Goal: Task Accomplishment & Management: Complete application form

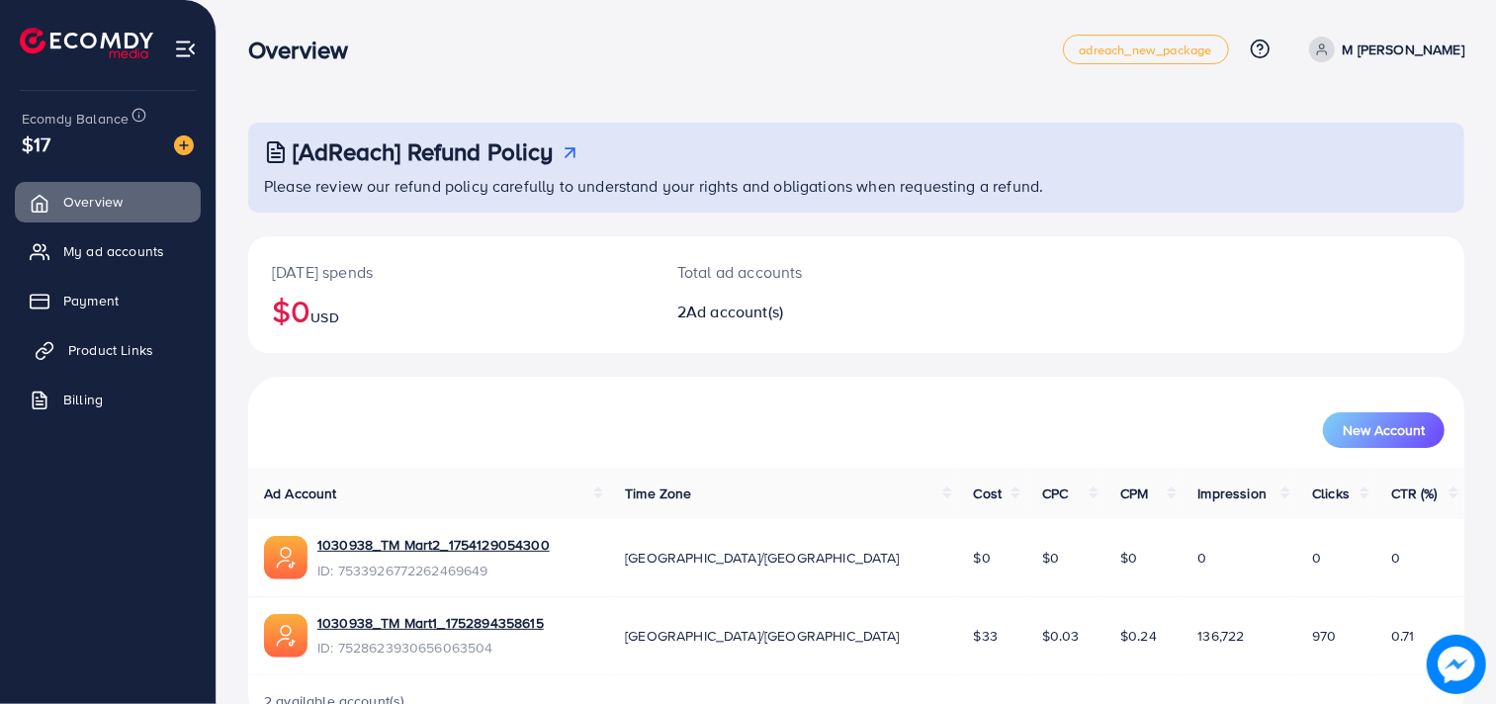
click at [130, 343] on span "Product Links" at bounding box center [110, 350] width 85 height 20
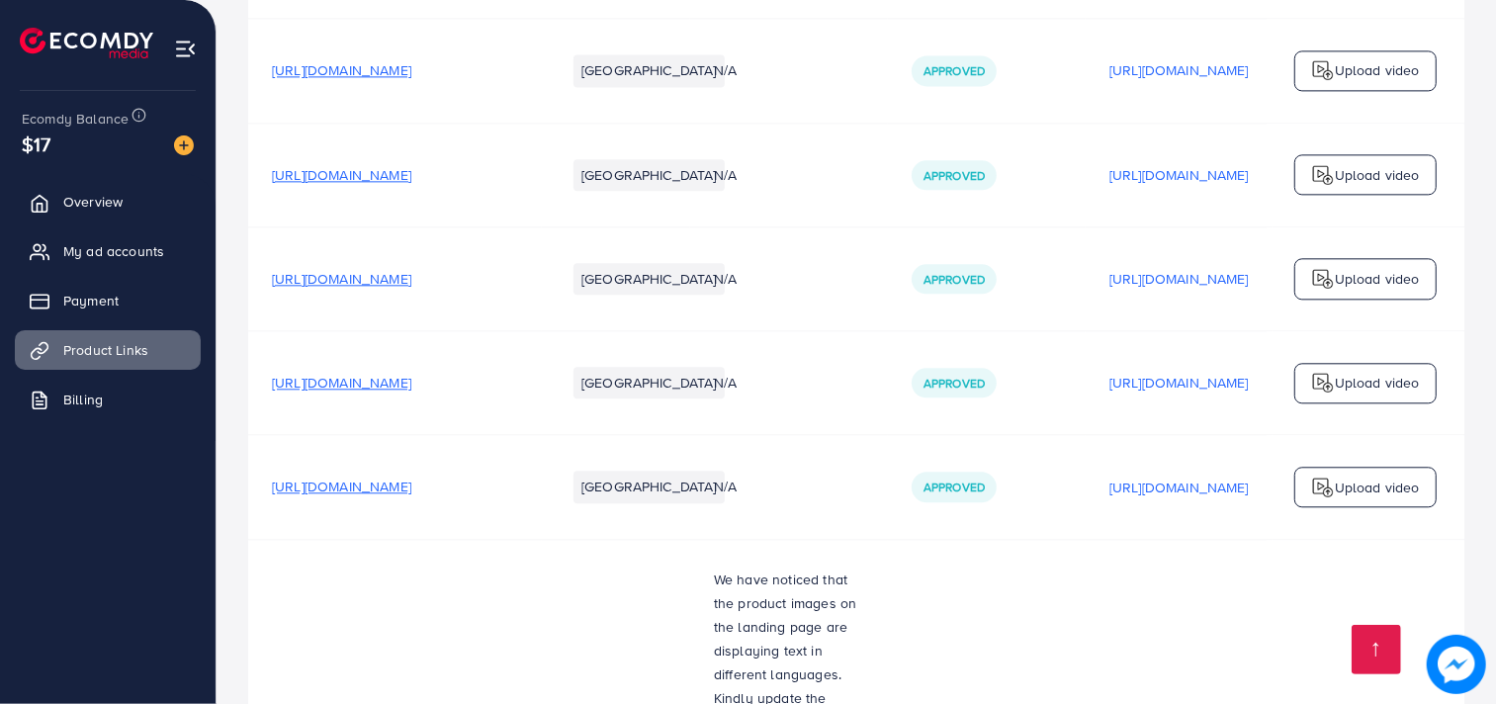
scroll to position [7737, 0]
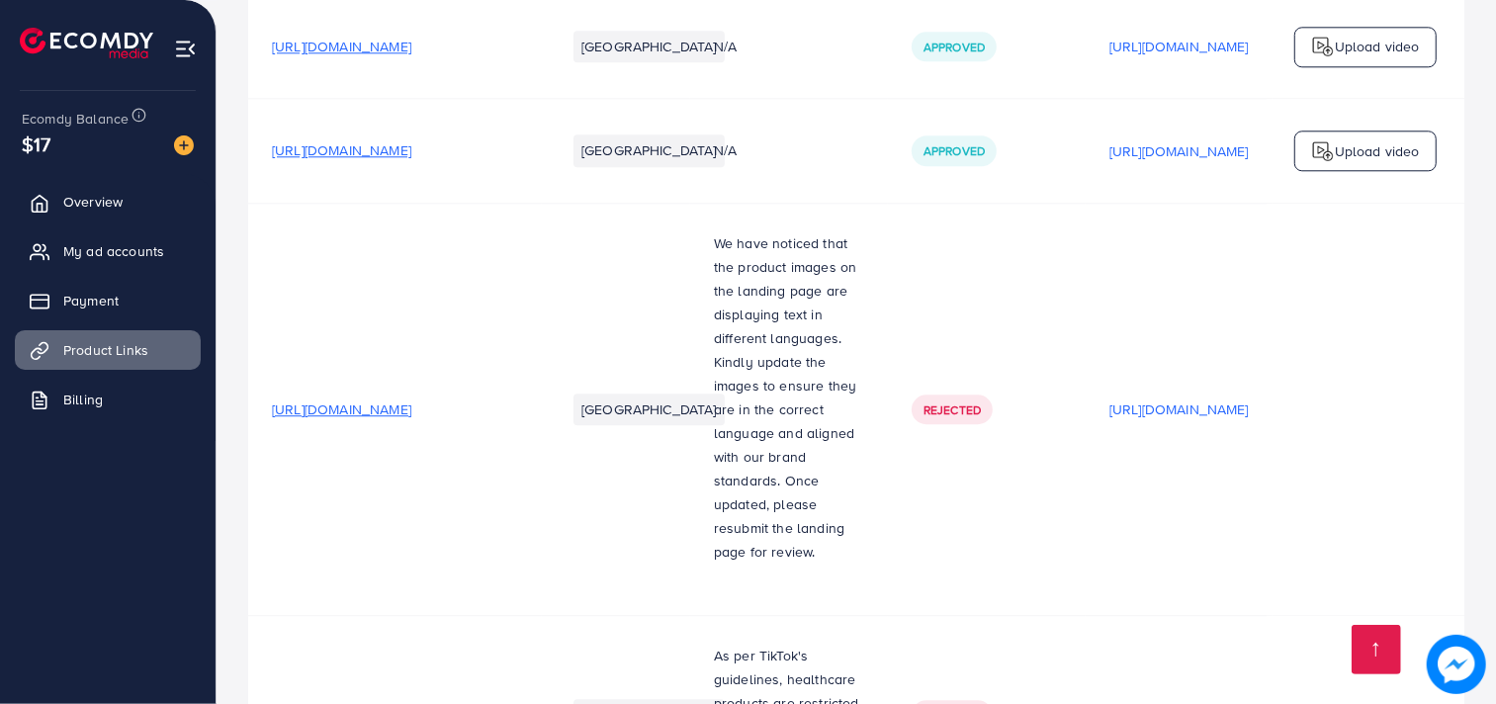
click at [1236, 615] on td "[URL][DOMAIN_NAME]" at bounding box center [1178, 714] width 187 height 199
click at [1237, 615] on td "[URL][DOMAIN_NAME]" at bounding box center [1178, 714] width 187 height 199
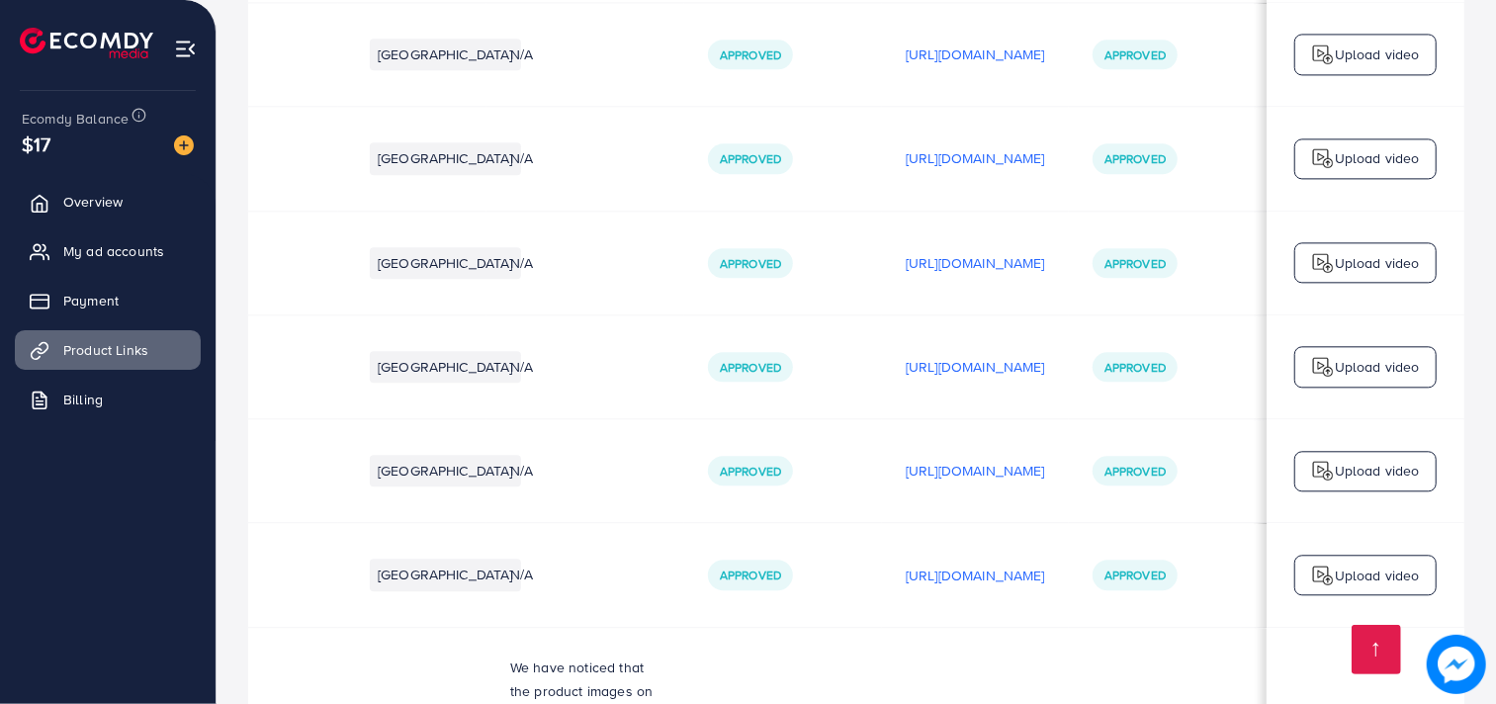
scroll to position [7312, 0]
click at [934, 564] on p "[URL][DOMAIN_NAME]" at bounding box center [975, 576] width 139 height 24
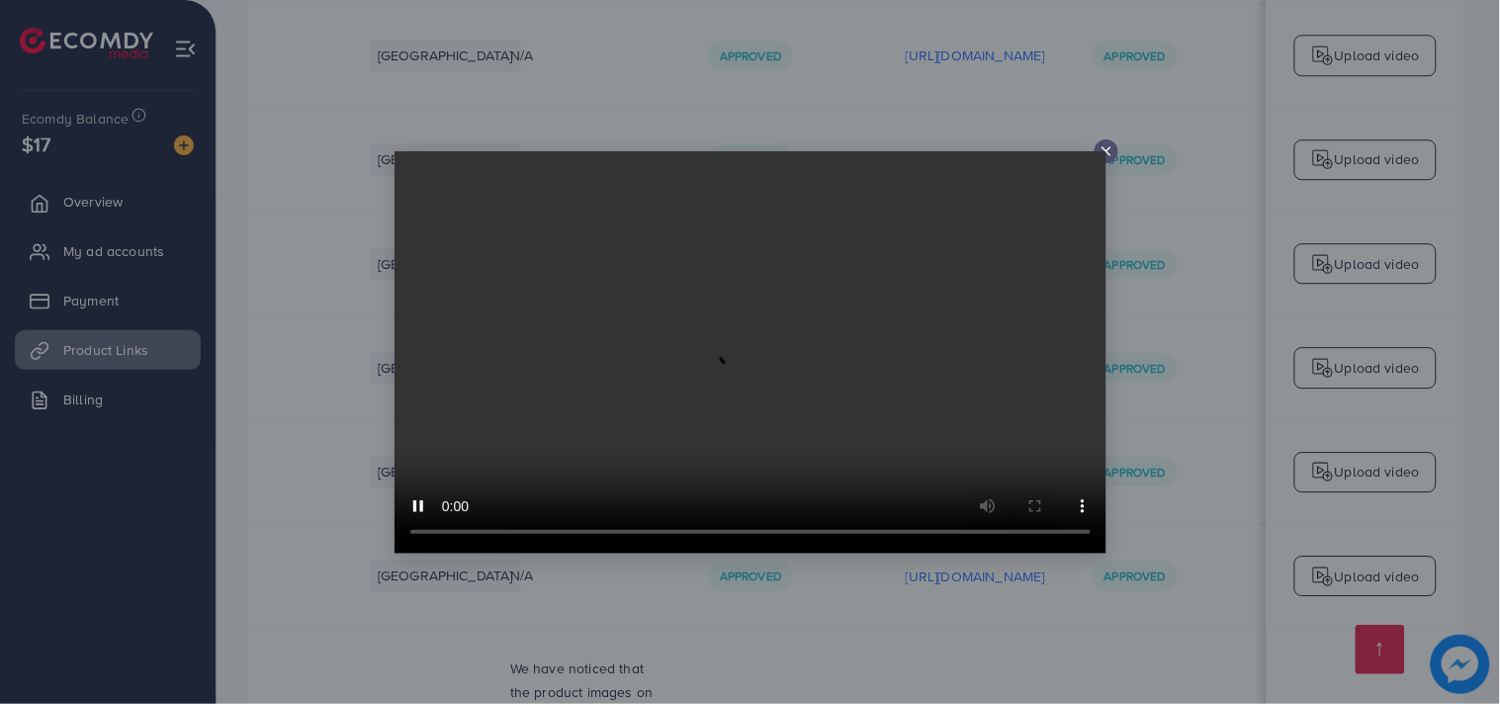
click at [1104, 144] on icon at bounding box center [1106, 151] width 16 height 16
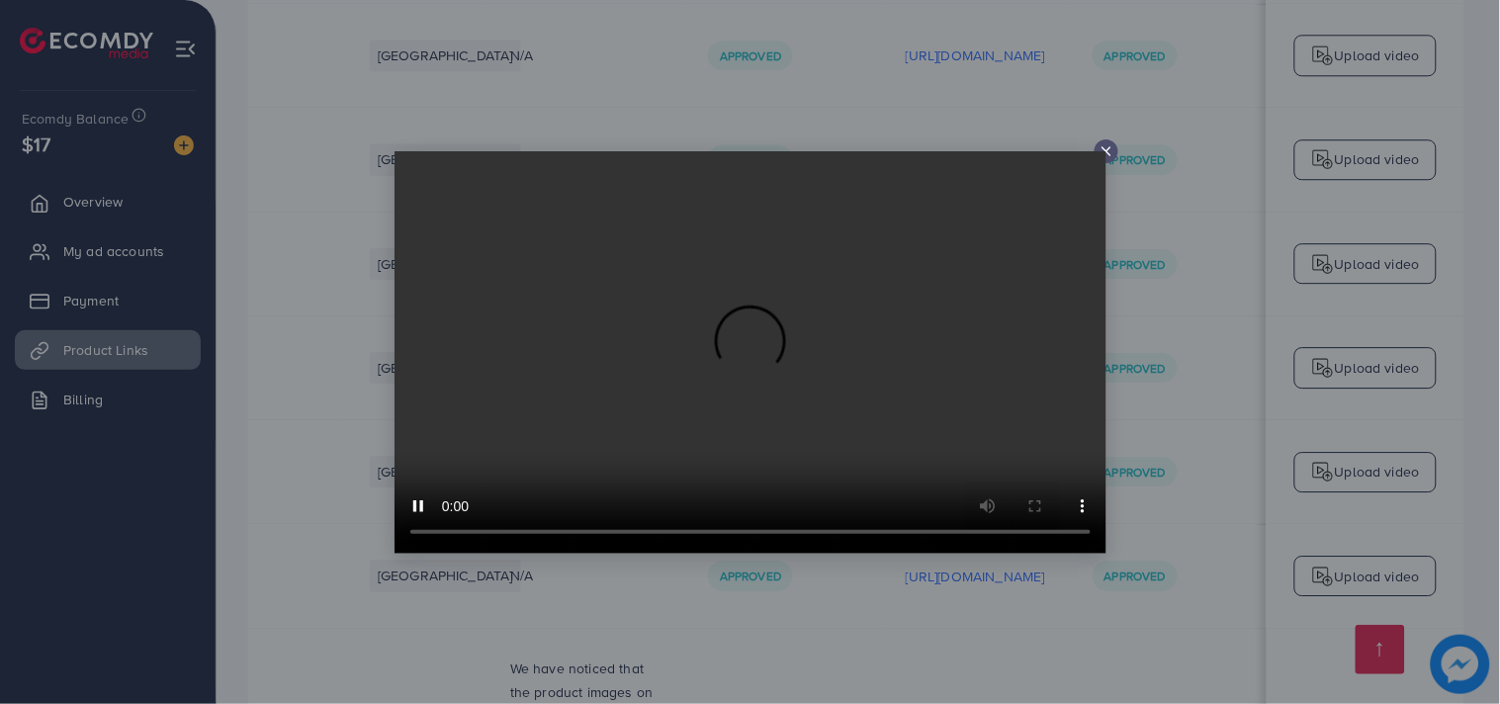
click at [1105, 143] on icon at bounding box center [1106, 151] width 16 height 16
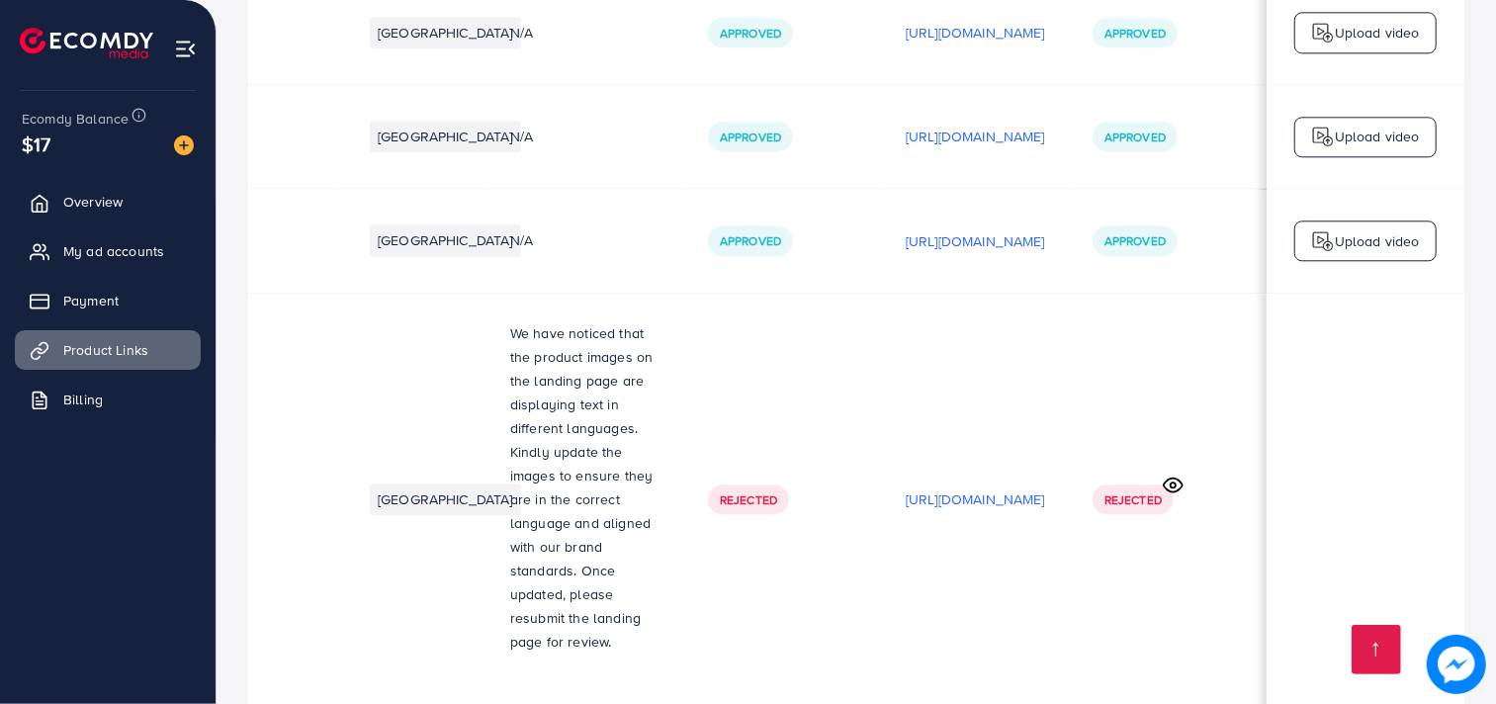
scroll to position [7737, 0]
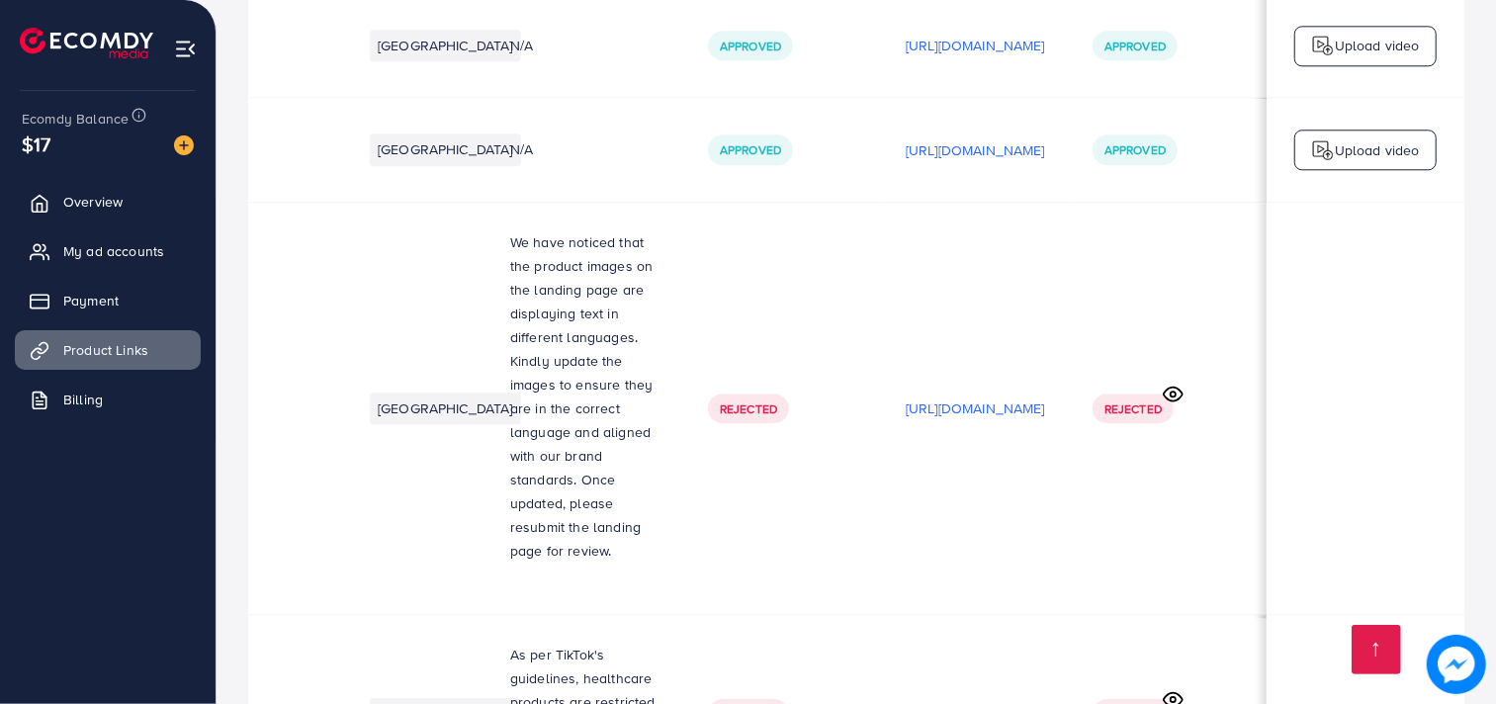
click at [906, 702] on p "[URL][DOMAIN_NAME]" at bounding box center [975, 714] width 139 height 24
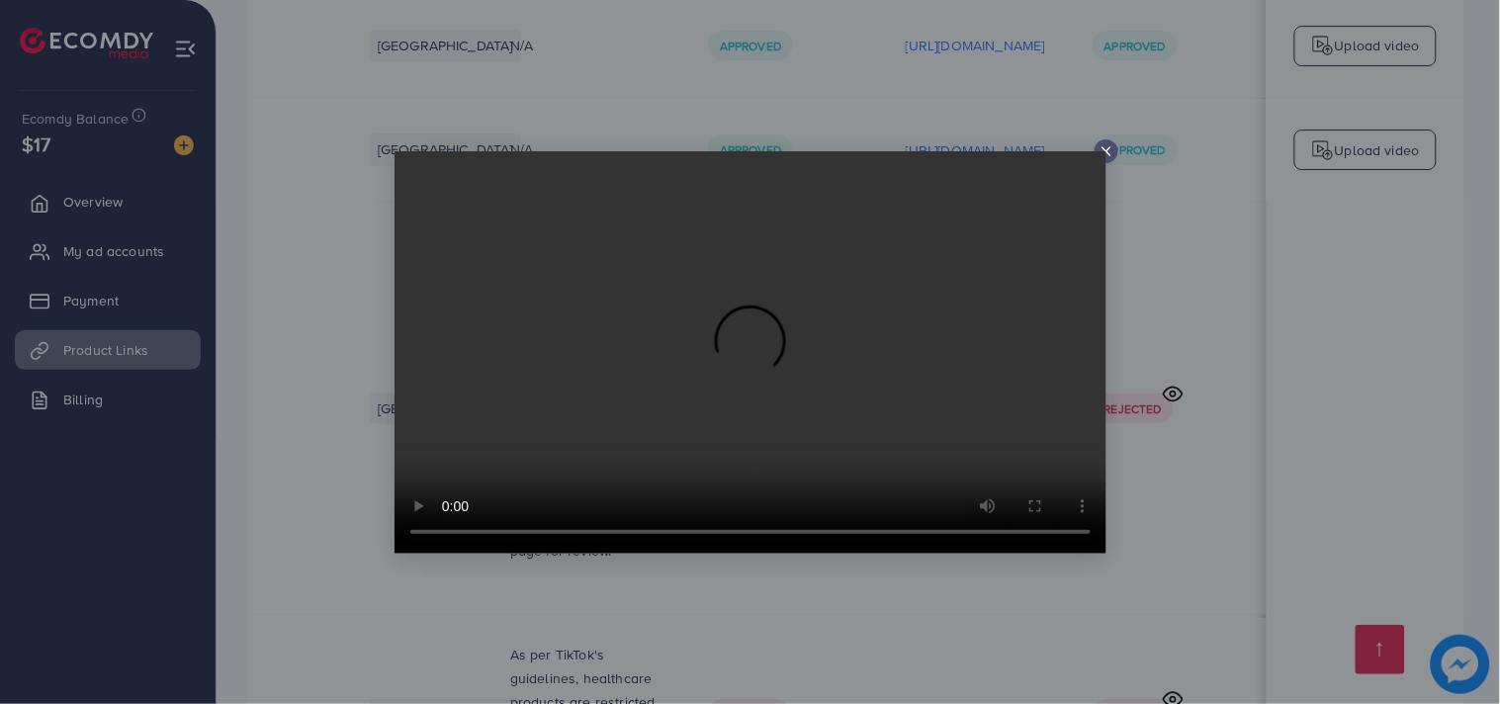
click at [1104, 148] on icon at bounding box center [1106, 151] width 16 height 16
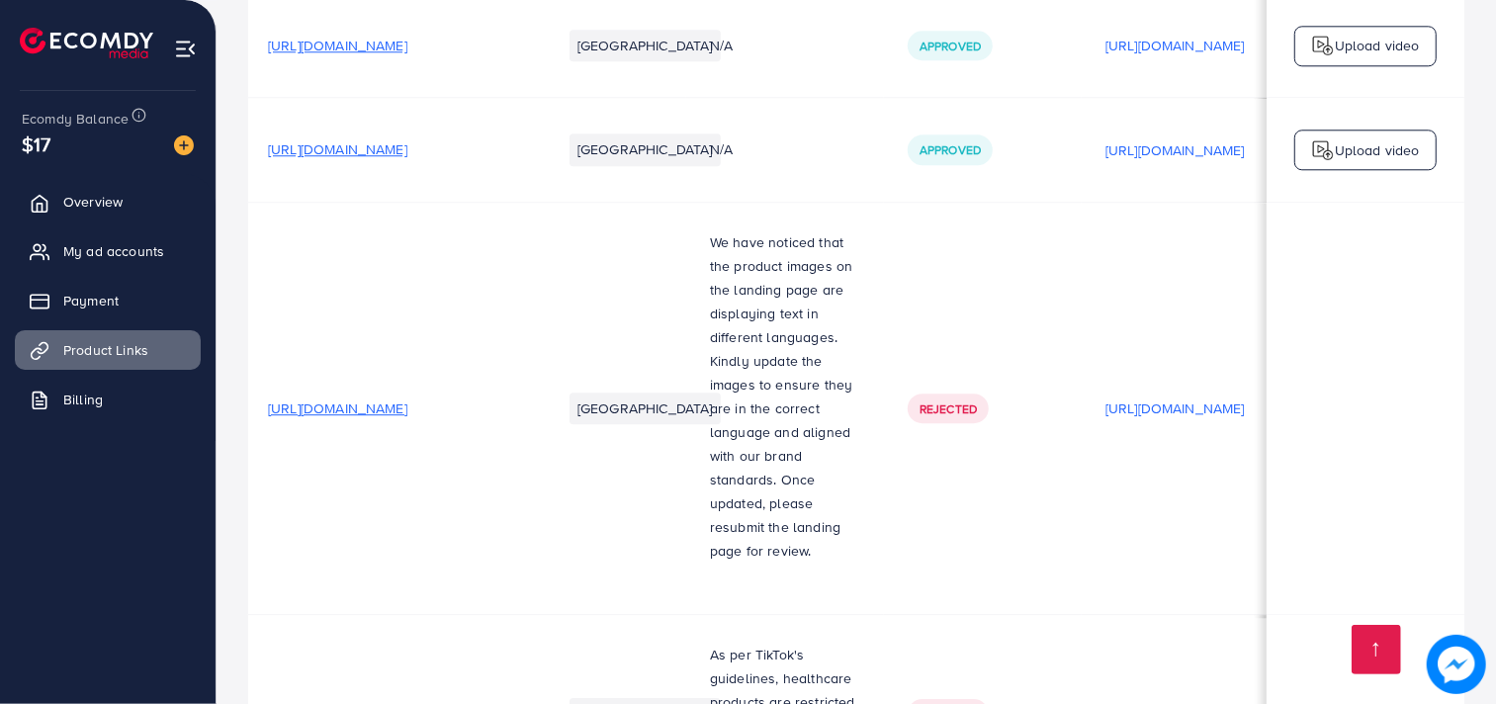
scroll to position [1, 0]
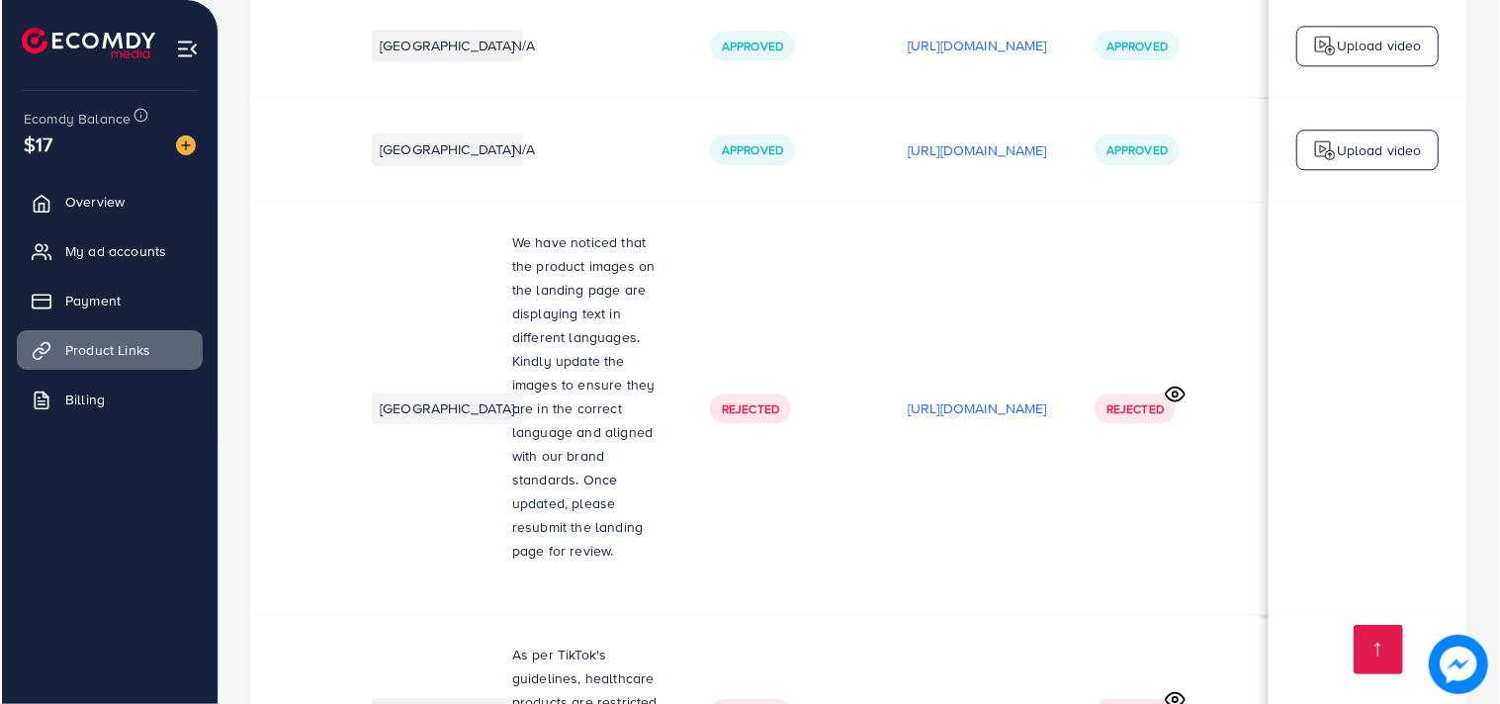
scroll to position [0, 350]
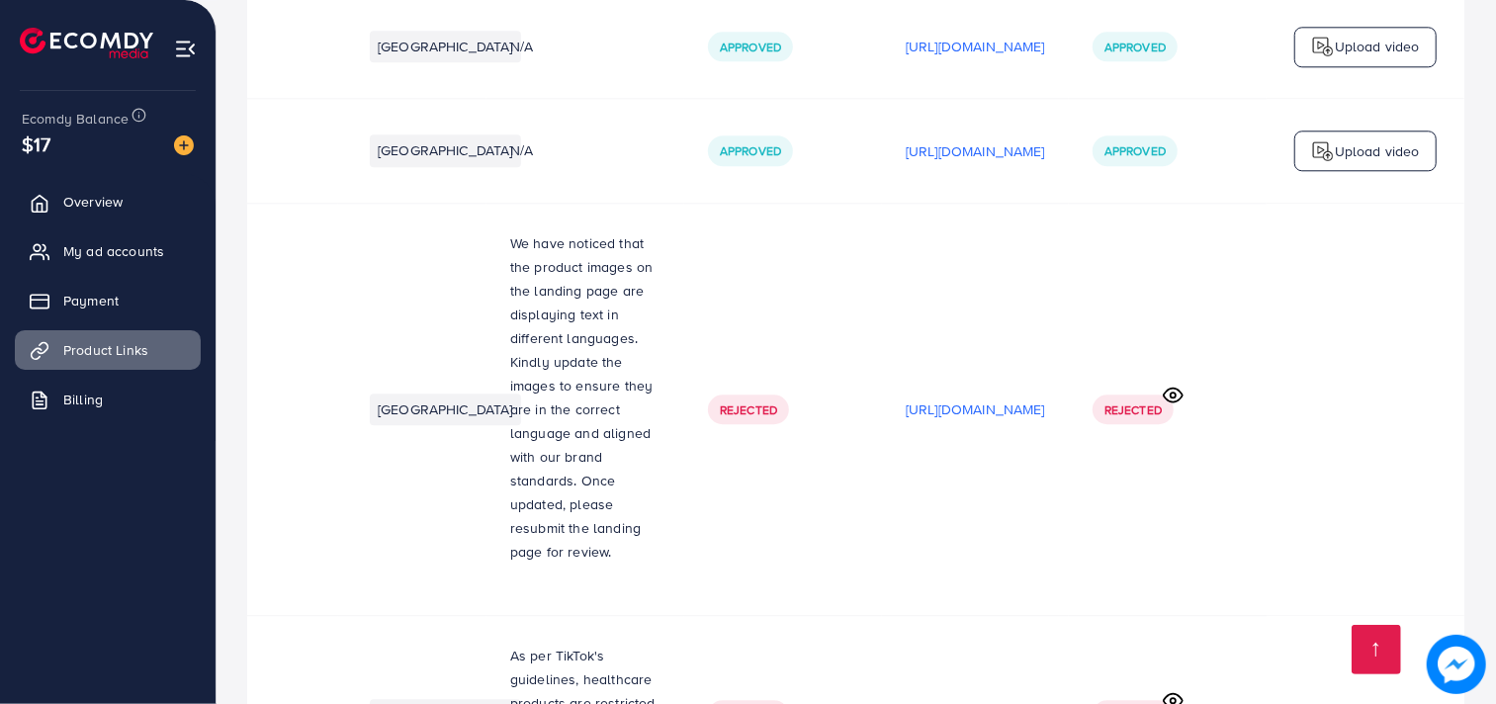
click at [1169, 690] on icon at bounding box center [1173, 700] width 21 height 21
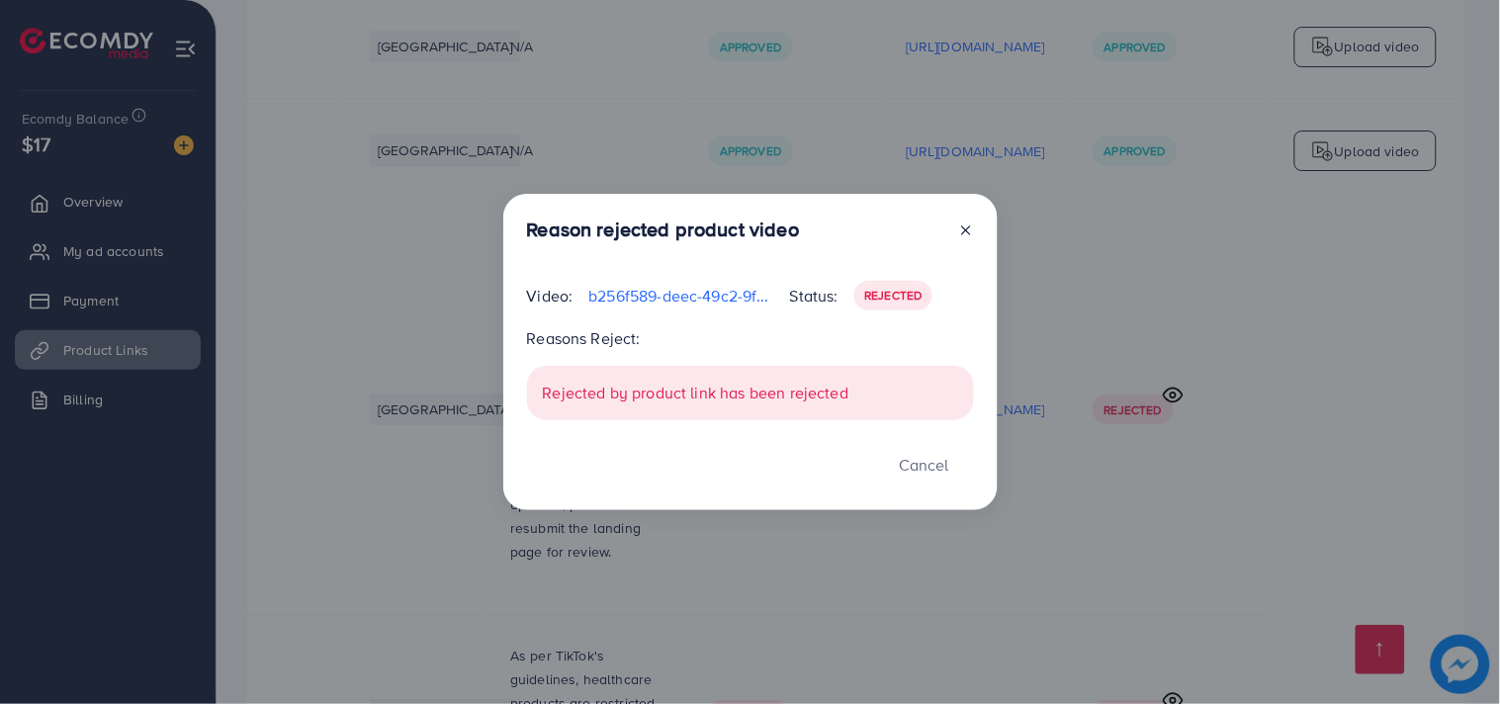
click at [967, 222] on icon at bounding box center [966, 230] width 16 height 16
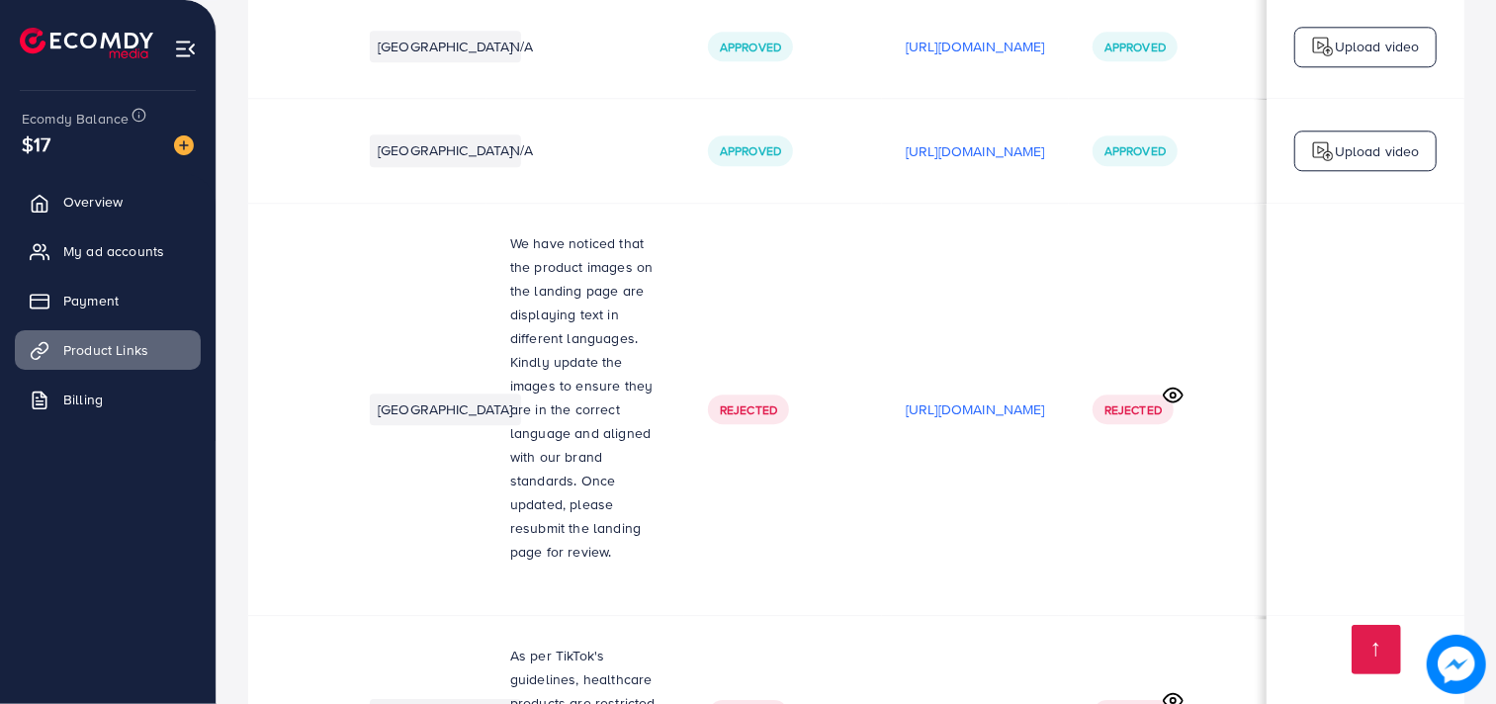
scroll to position [0, 0]
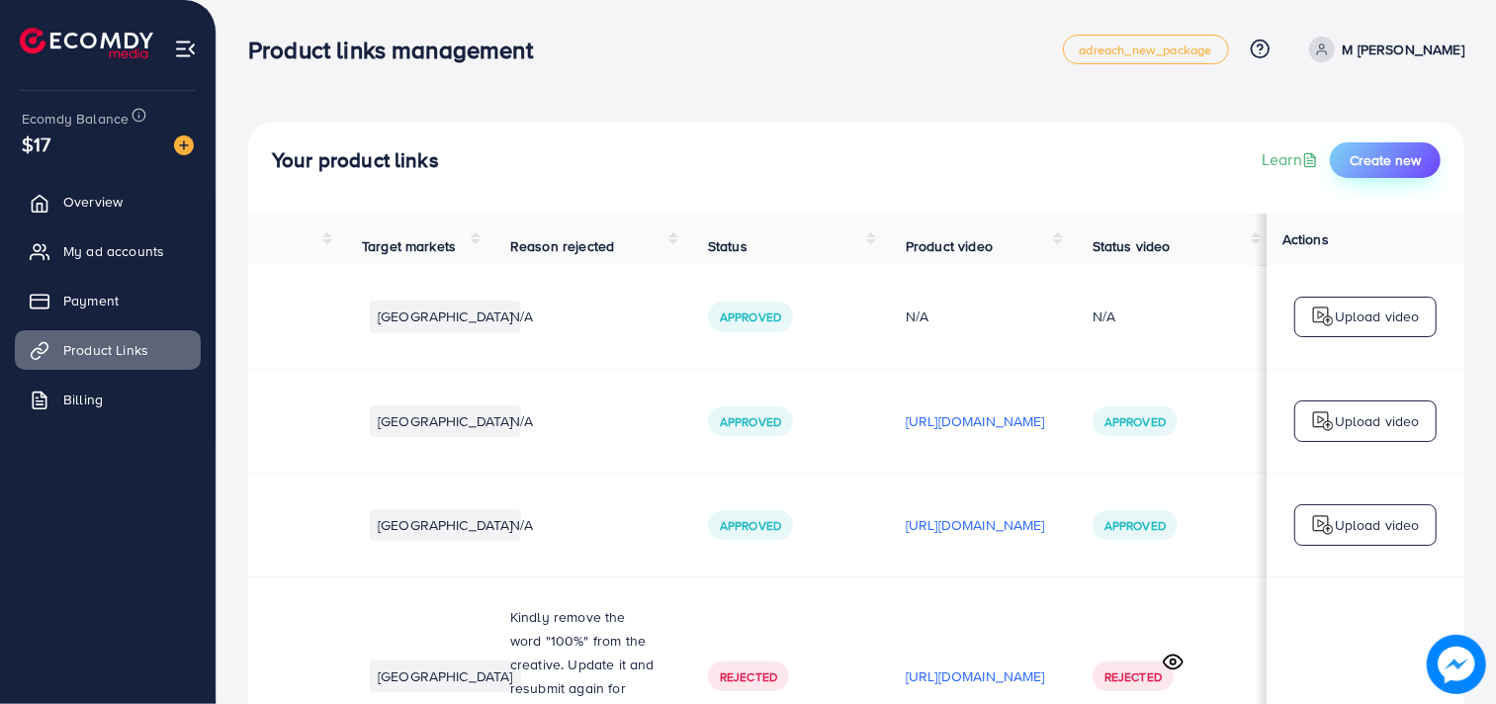
click at [1367, 168] on span "Create new" at bounding box center [1384, 160] width 71 height 20
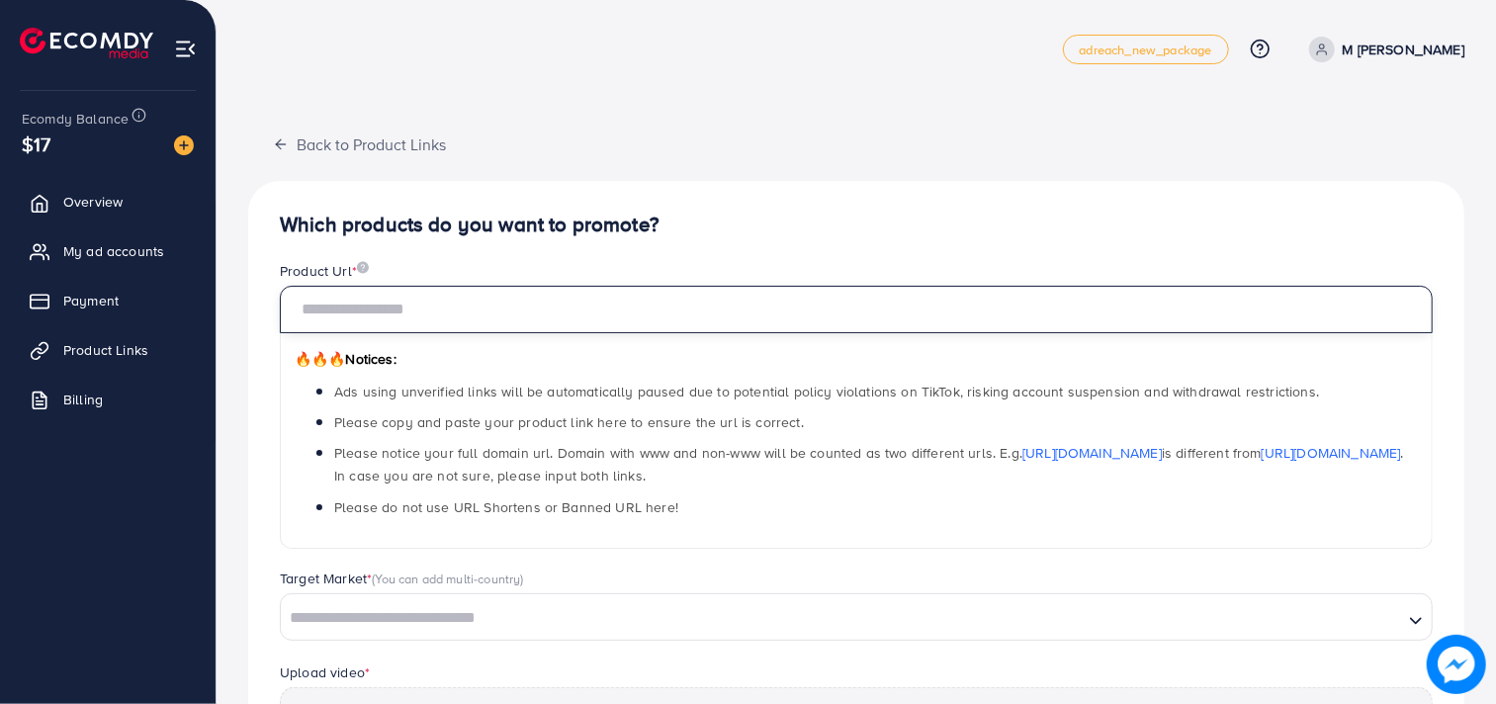
click at [369, 309] on input "text" at bounding box center [856, 309] width 1153 height 47
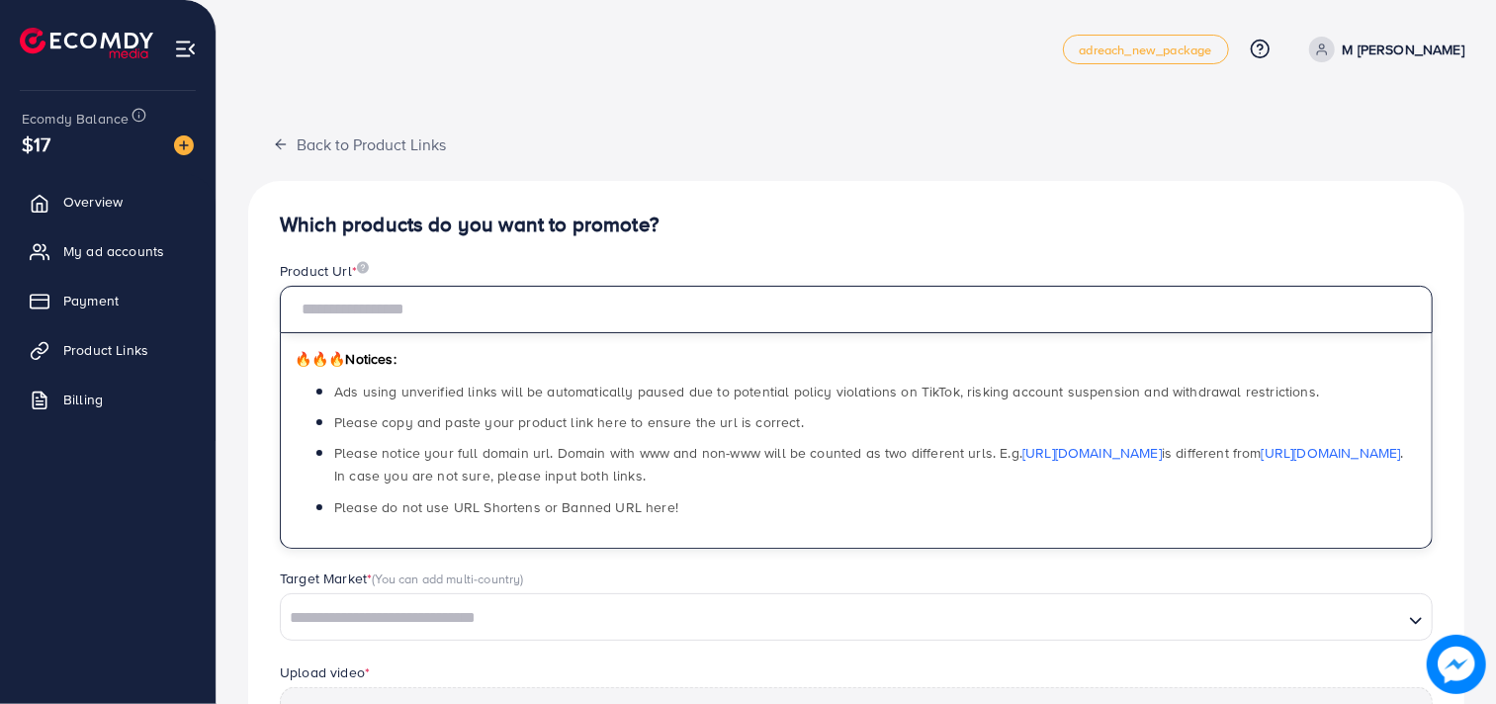
paste input "**********"
type input "**********"
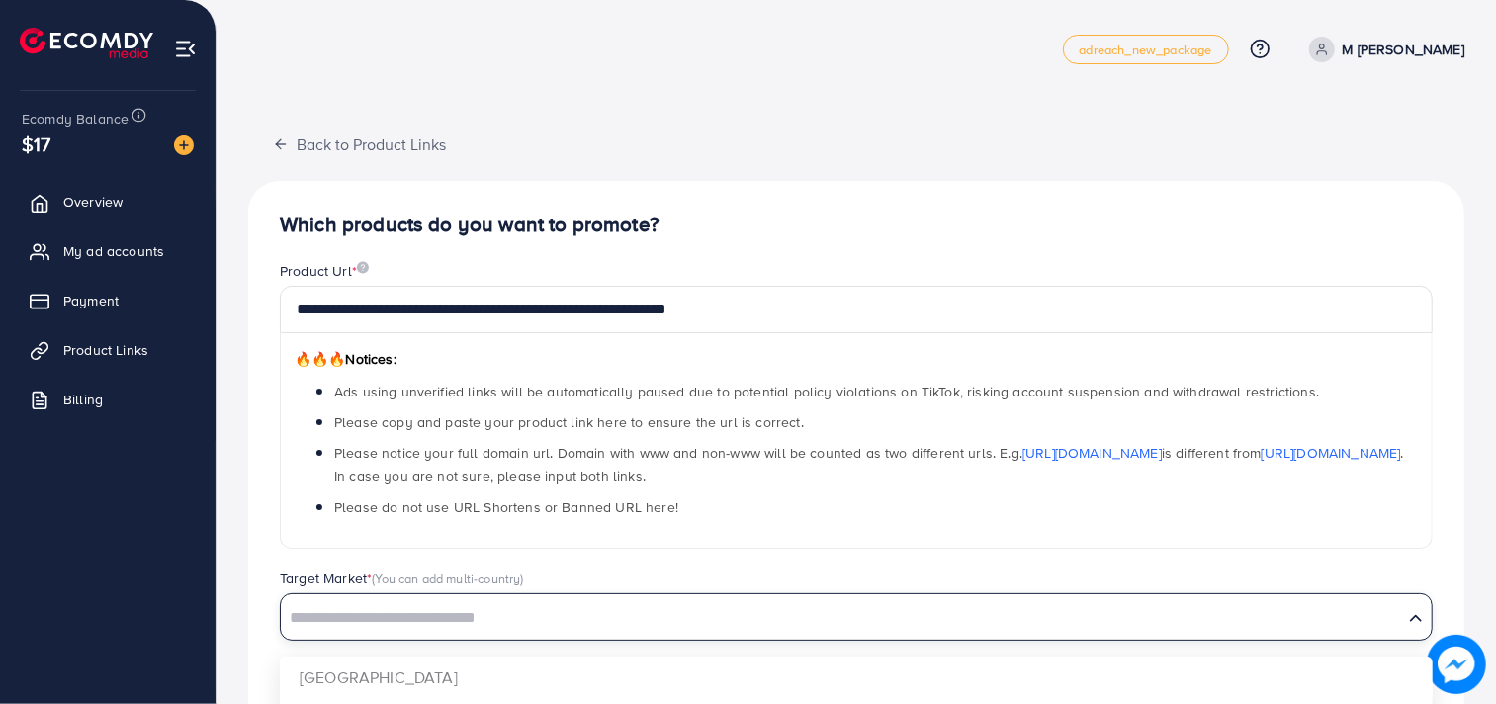
click at [373, 611] on input "Search for option" at bounding box center [842, 618] width 1118 height 31
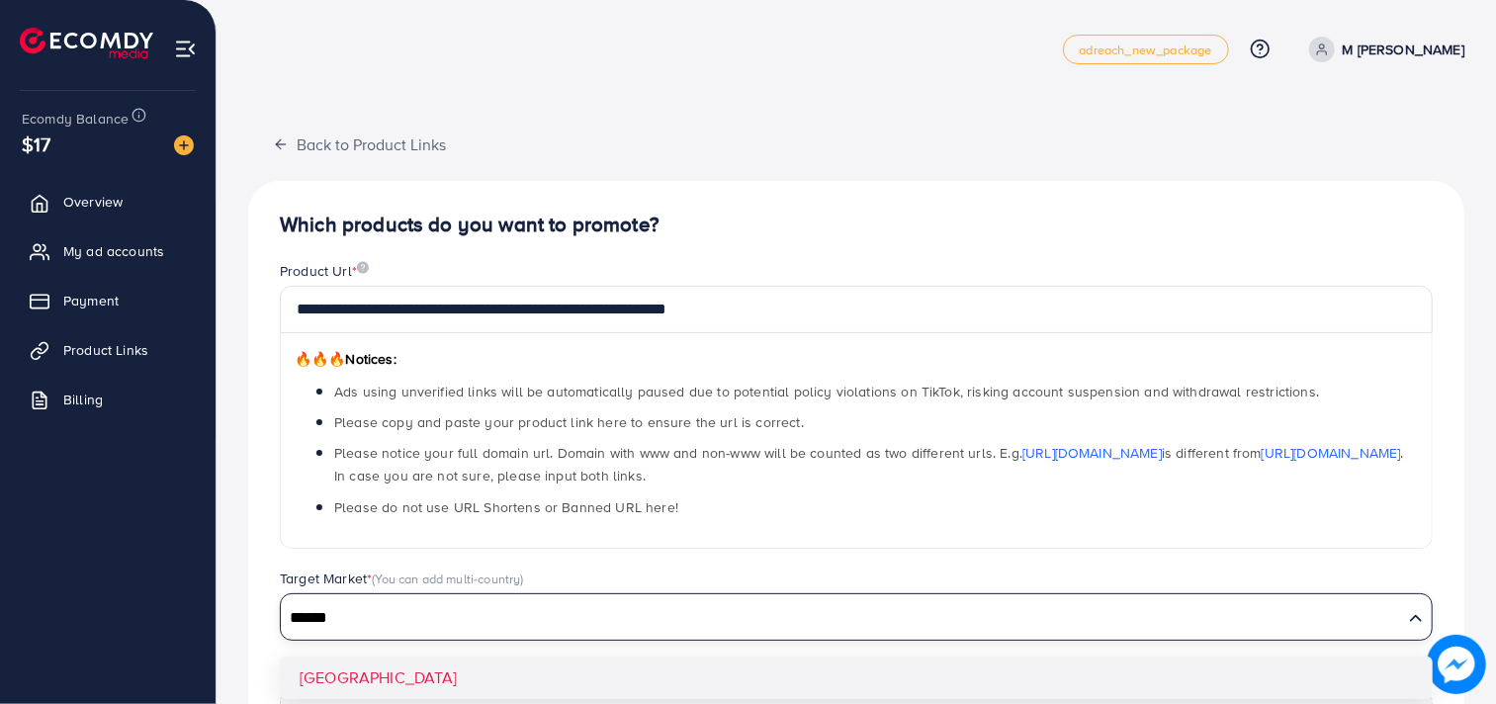
type input "******"
click at [342, 668] on div "**********" at bounding box center [856, 619] width 1216 height 877
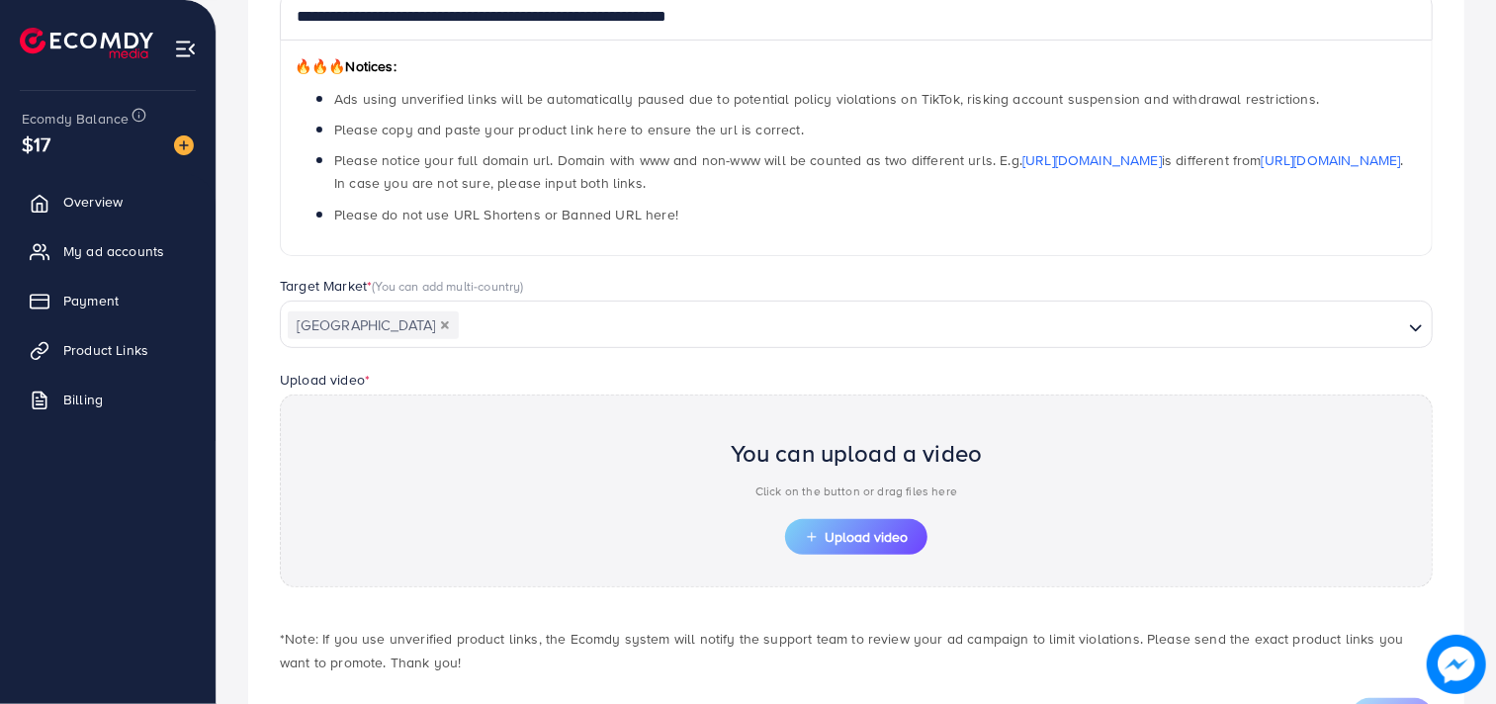
scroll to position [300, 0]
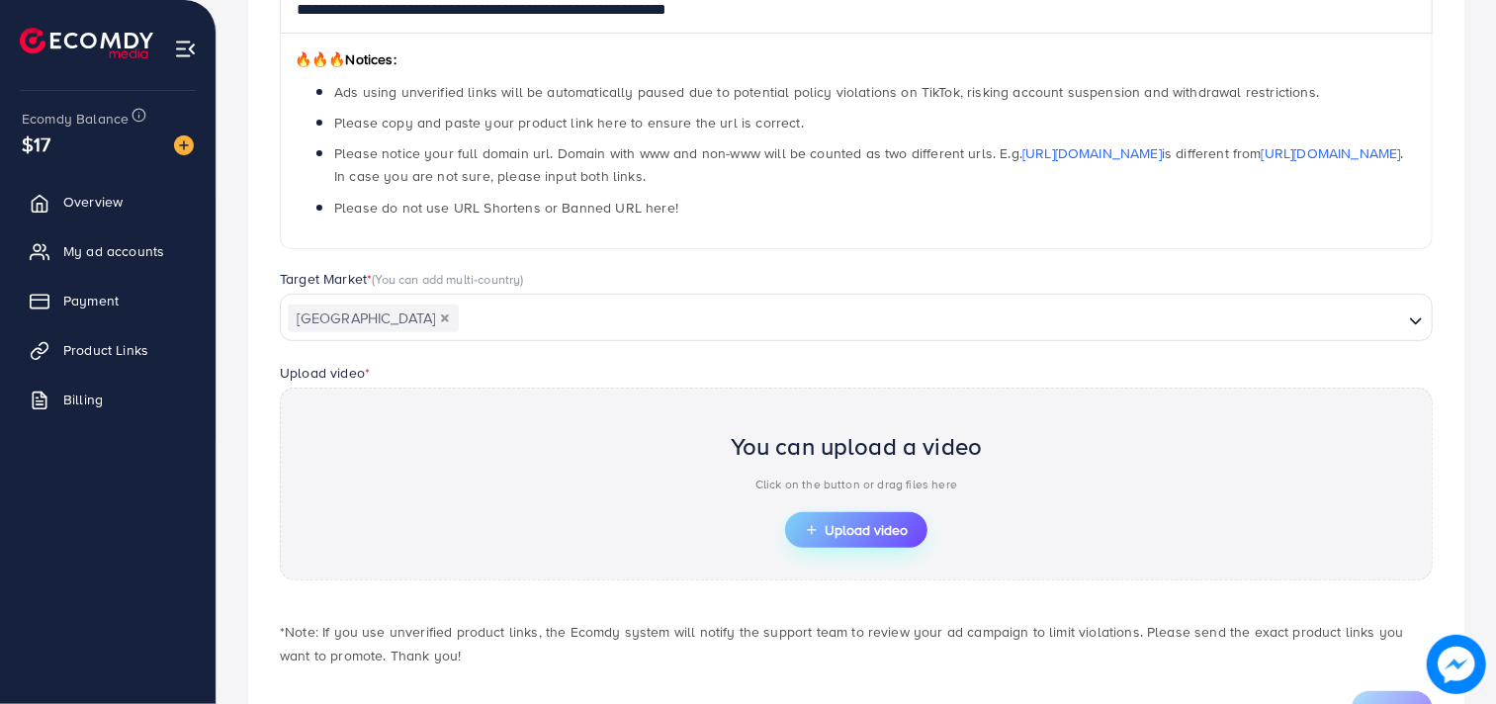
click at [857, 525] on span "Upload video" at bounding box center [856, 530] width 103 height 14
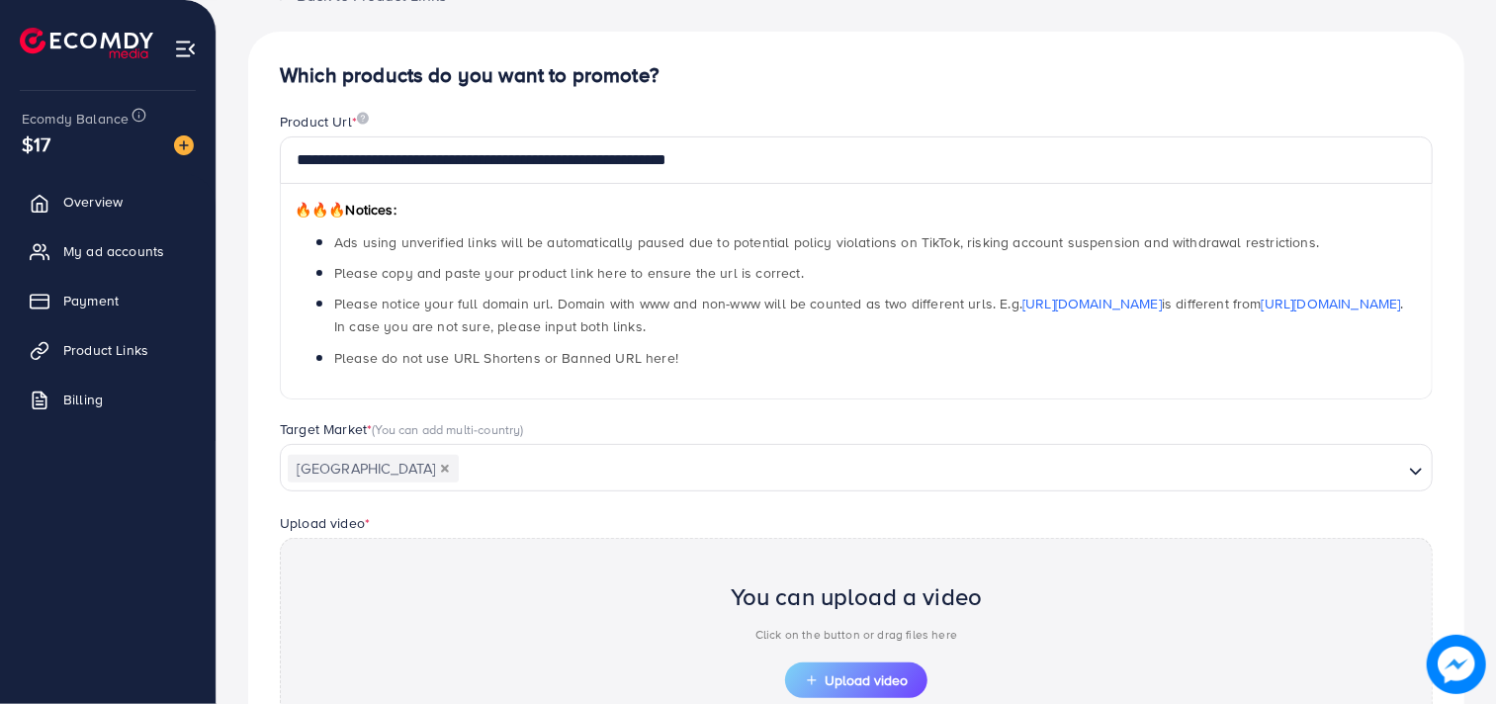
scroll to position [190, 0]
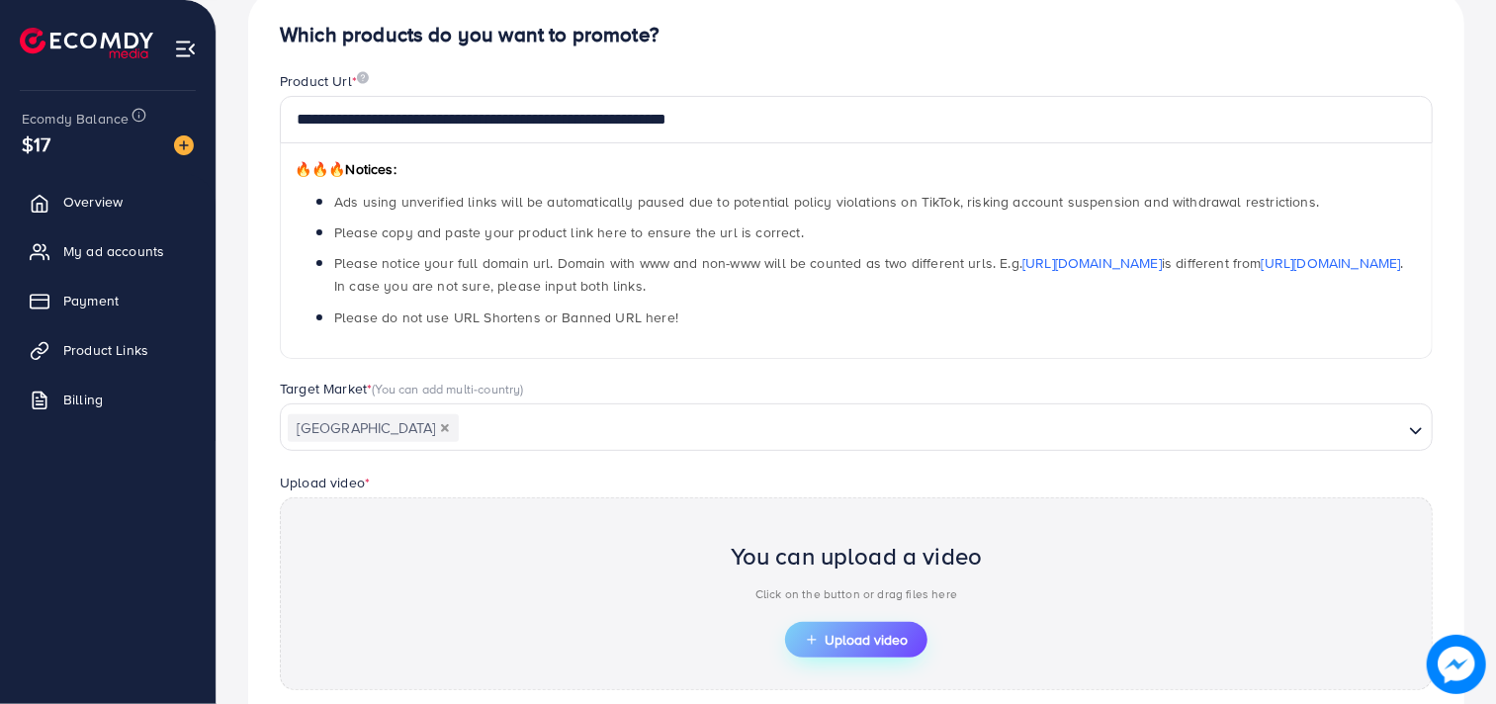
click at [854, 641] on span "Upload video" at bounding box center [856, 640] width 103 height 14
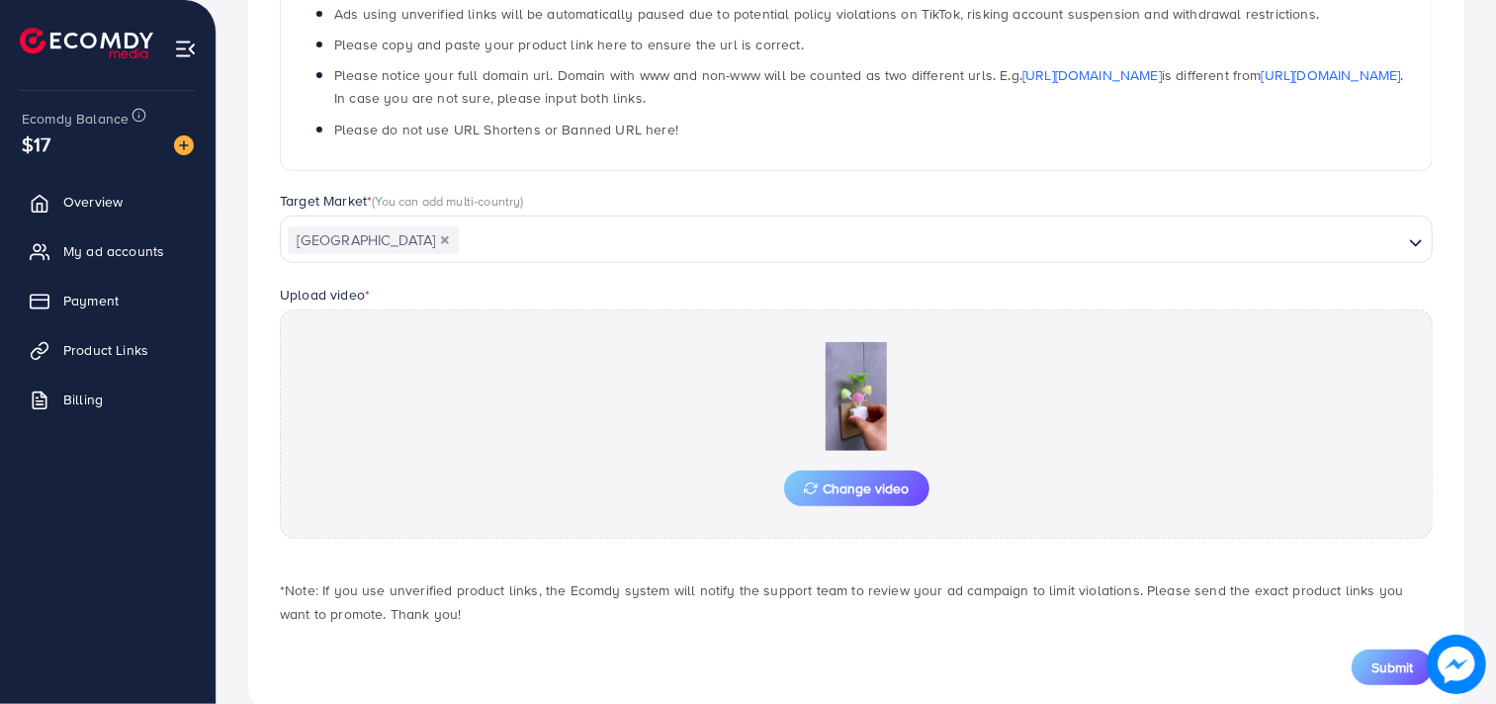
scroll to position [407, 0]
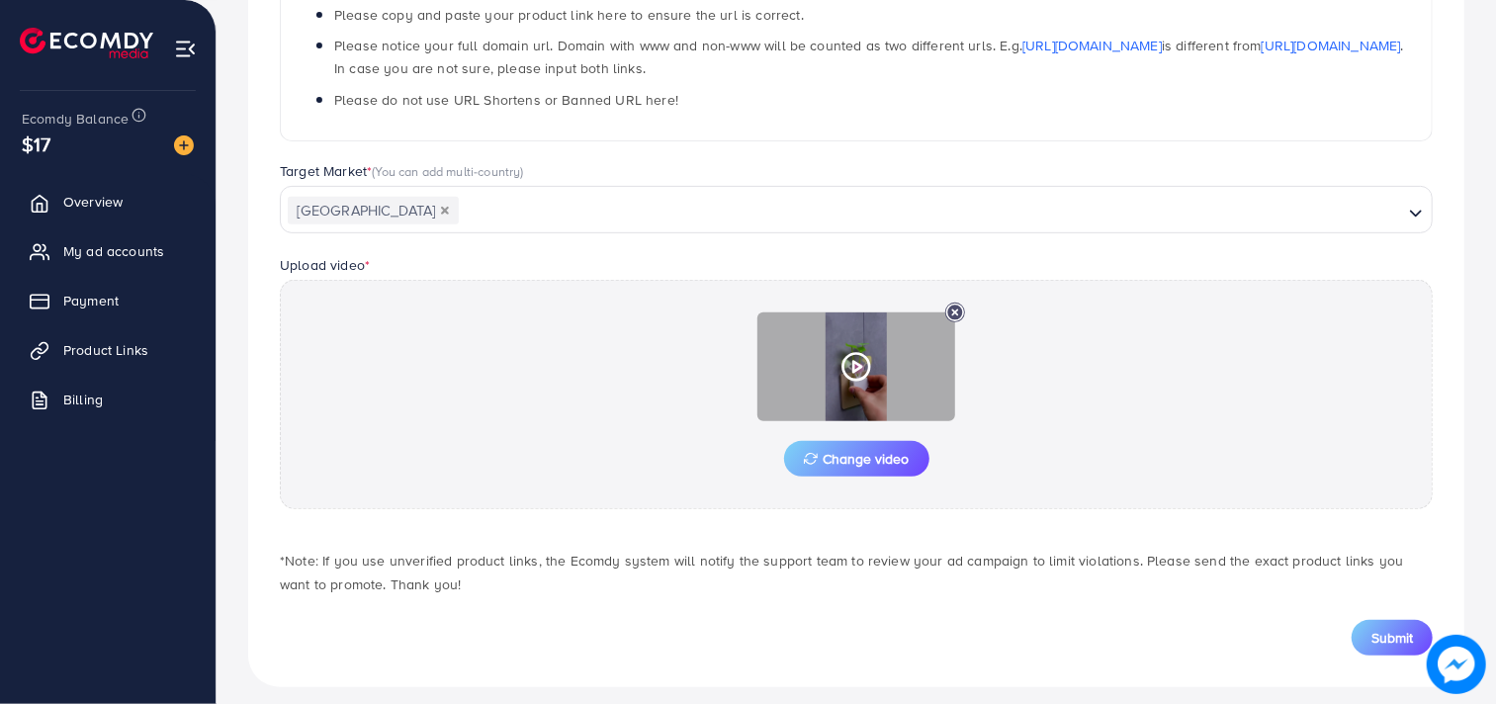
click at [838, 379] on div at bounding box center [856, 366] width 198 height 109
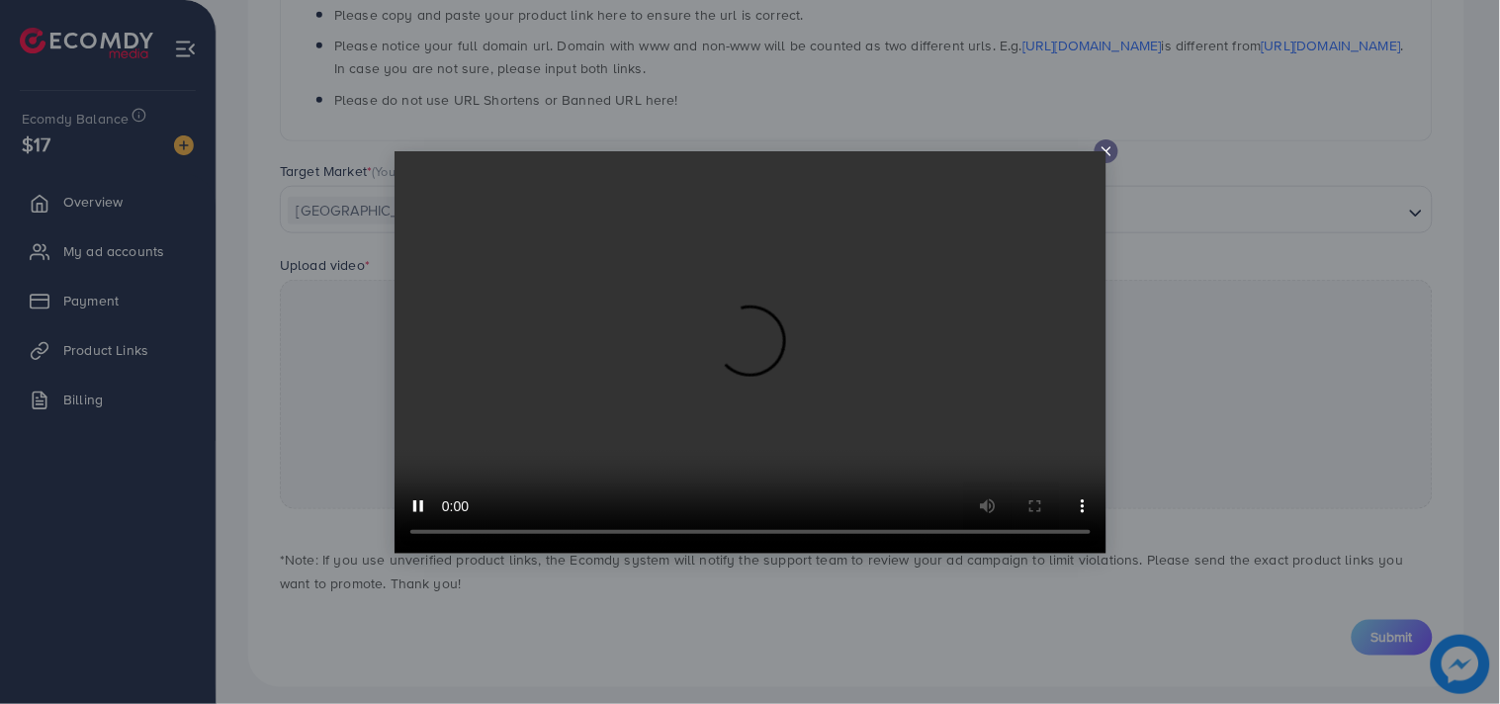
click at [1108, 144] on icon at bounding box center [1106, 151] width 16 height 16
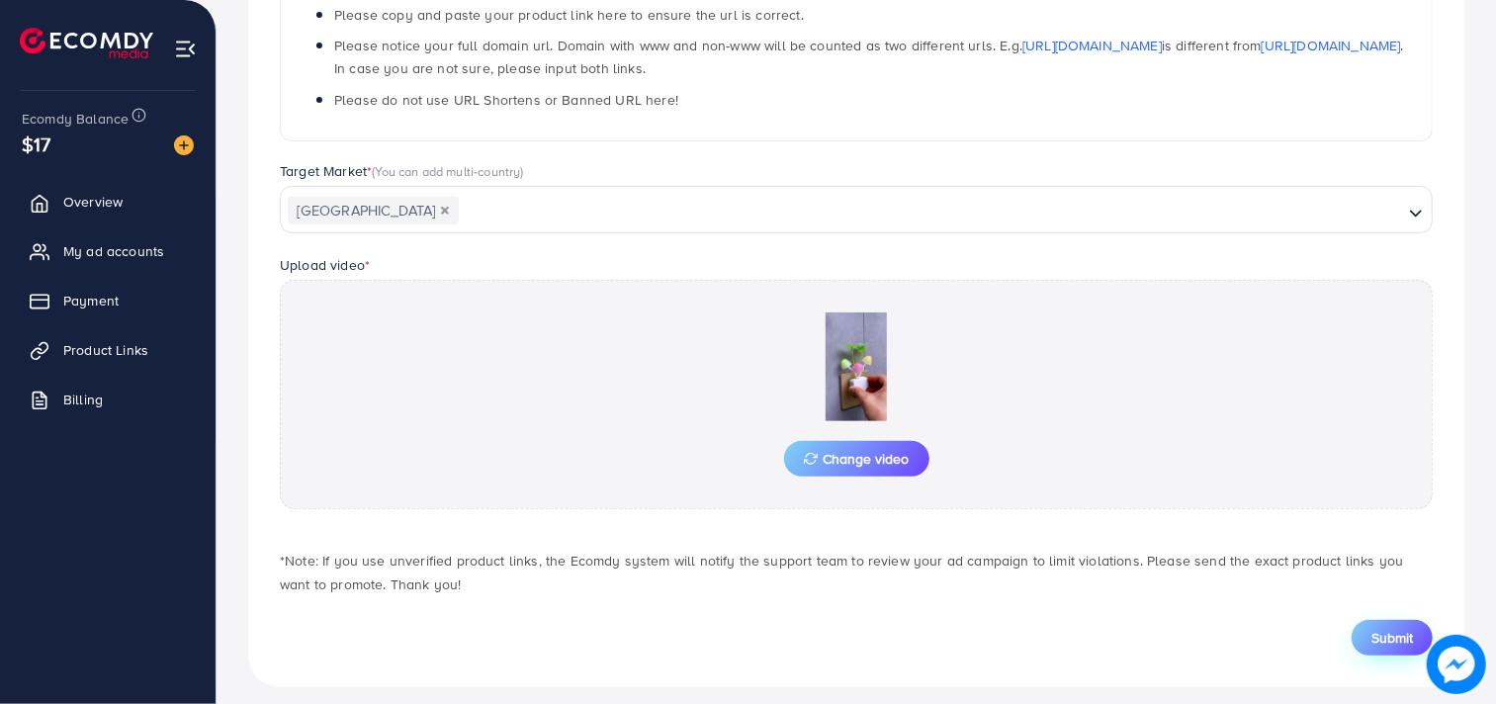
click at [1387, 631] on span "Submit" at bounding box center [1392, 638] width 42 height 20
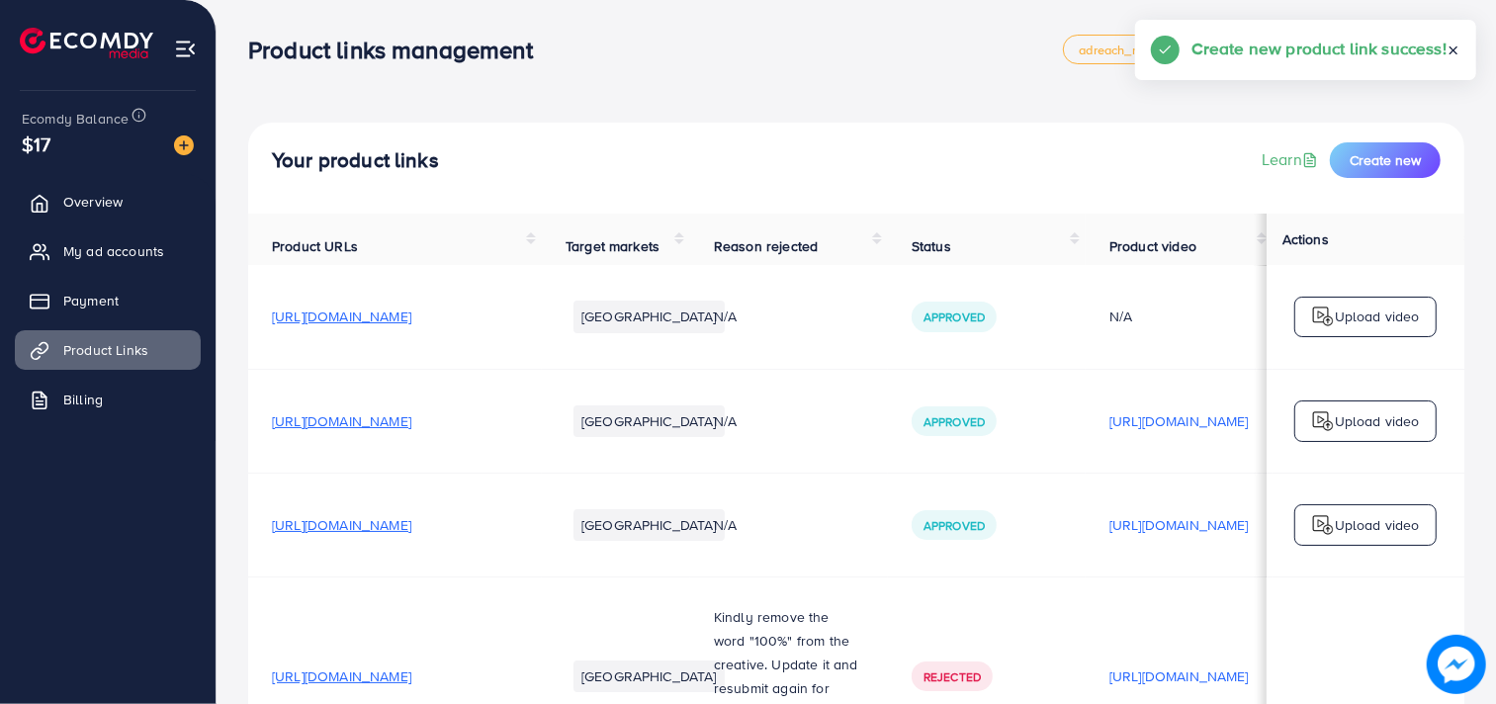
scroll to position [7842, 0]
